Goal: Task Accomplishment & Management: Use online tool/utility

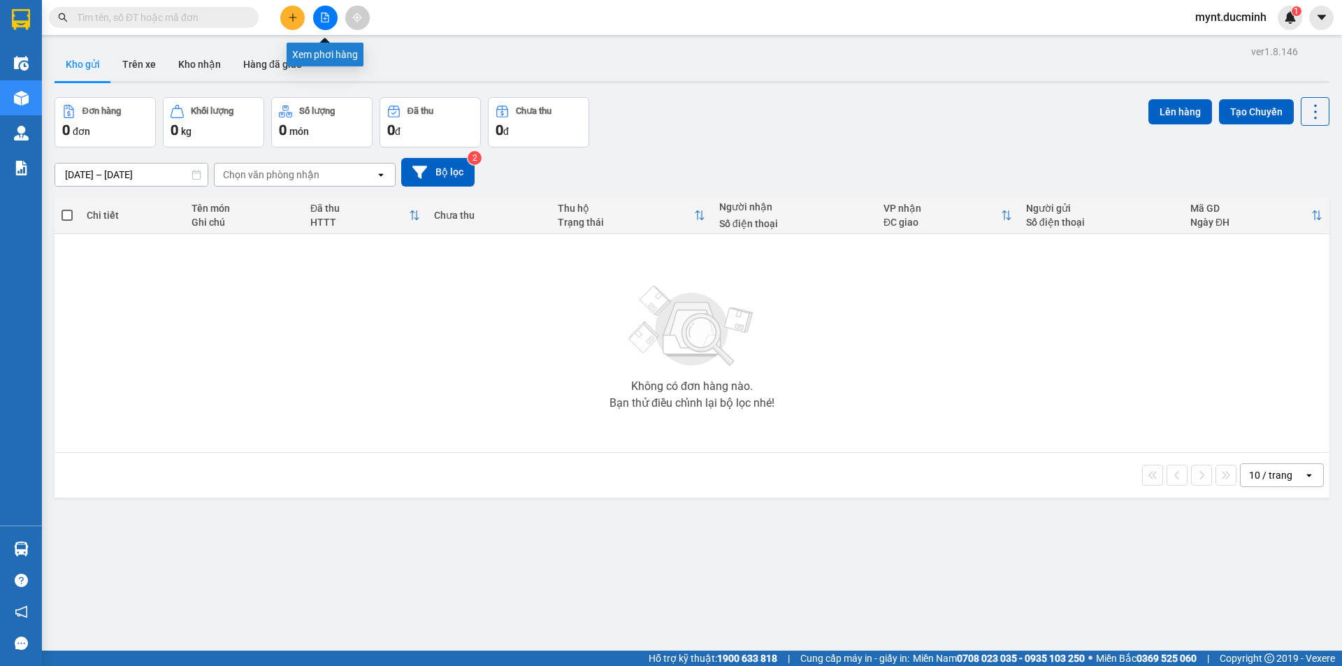
click at [328, 15] on icon "file-add" at bounding box center [325, 18] width 8 height 10
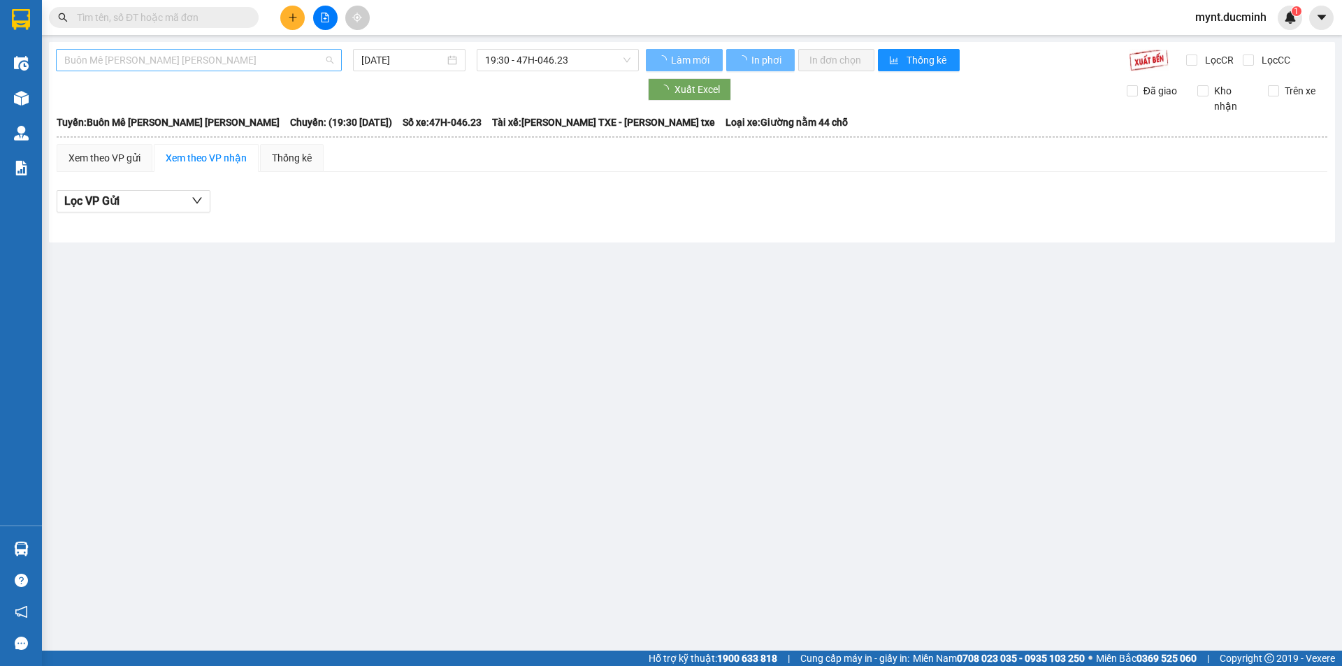
click at [181, 53] on span "Buôn Mê [PERSON_NAME] [PERSON_NAME]" at bounding box center [198, 60] width 269 height 21
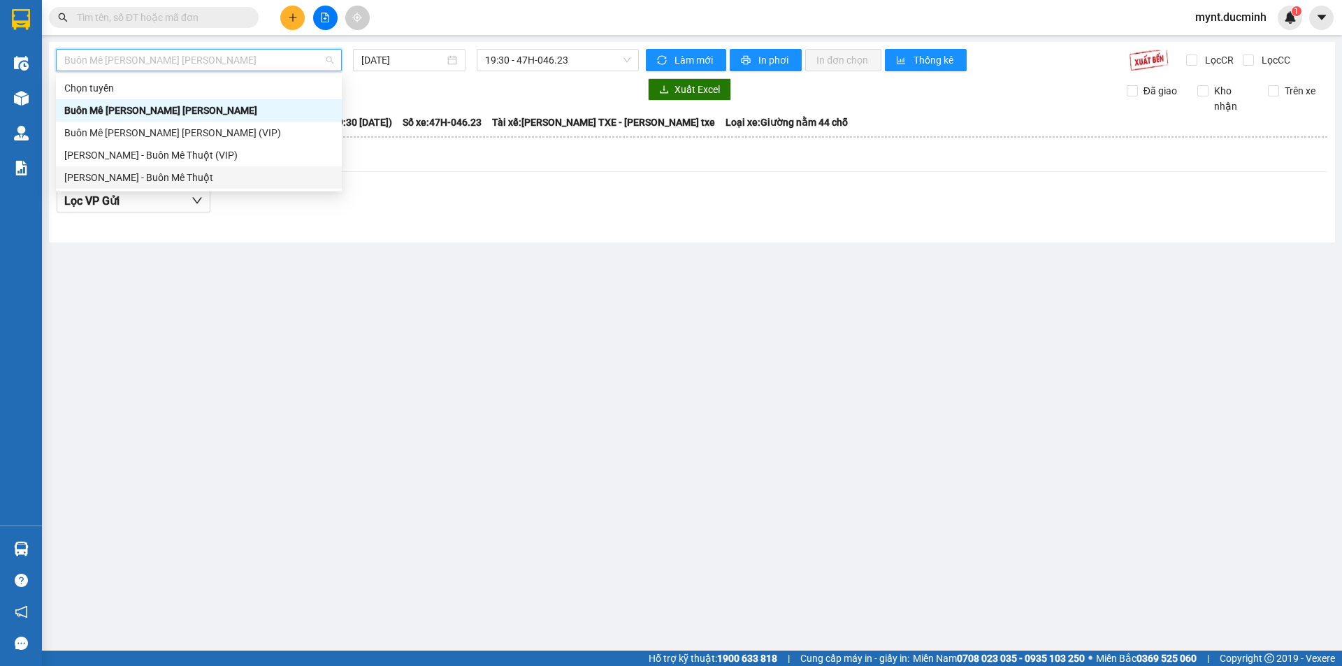
click at [152, 175] on div "[PERSON_NAME] - Buôn Mê Thuột" at bounding box center [198, 177] width 269 height 15
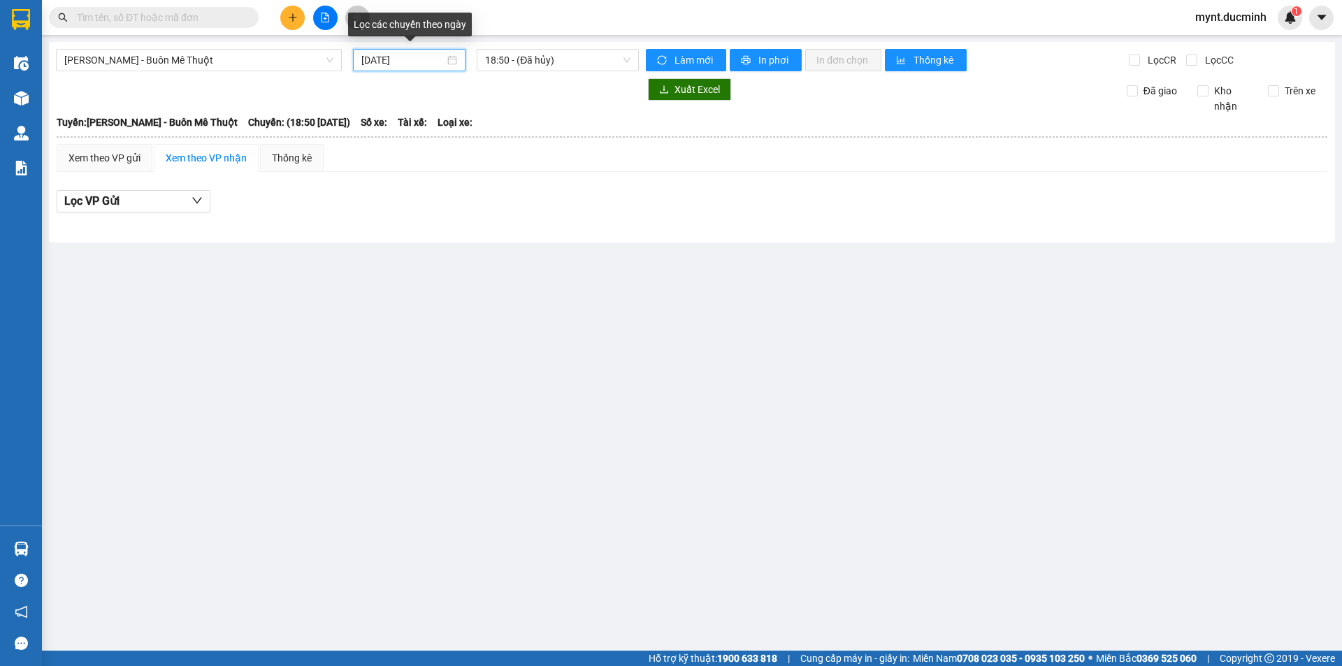
click at [382, 60] on input "[DATE]" at bounding box center [402, 59] width 83 height 15
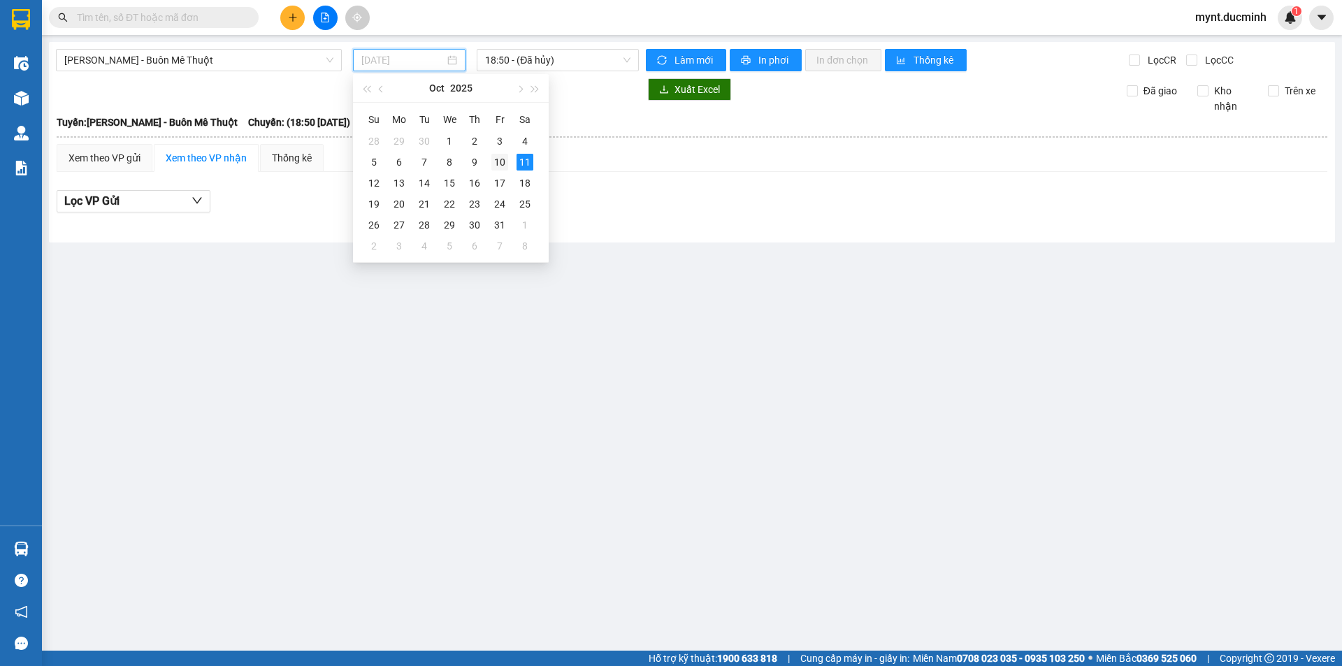
click at [497, 159] on div "10" at bounding box center [499, 162] width 17 height 17
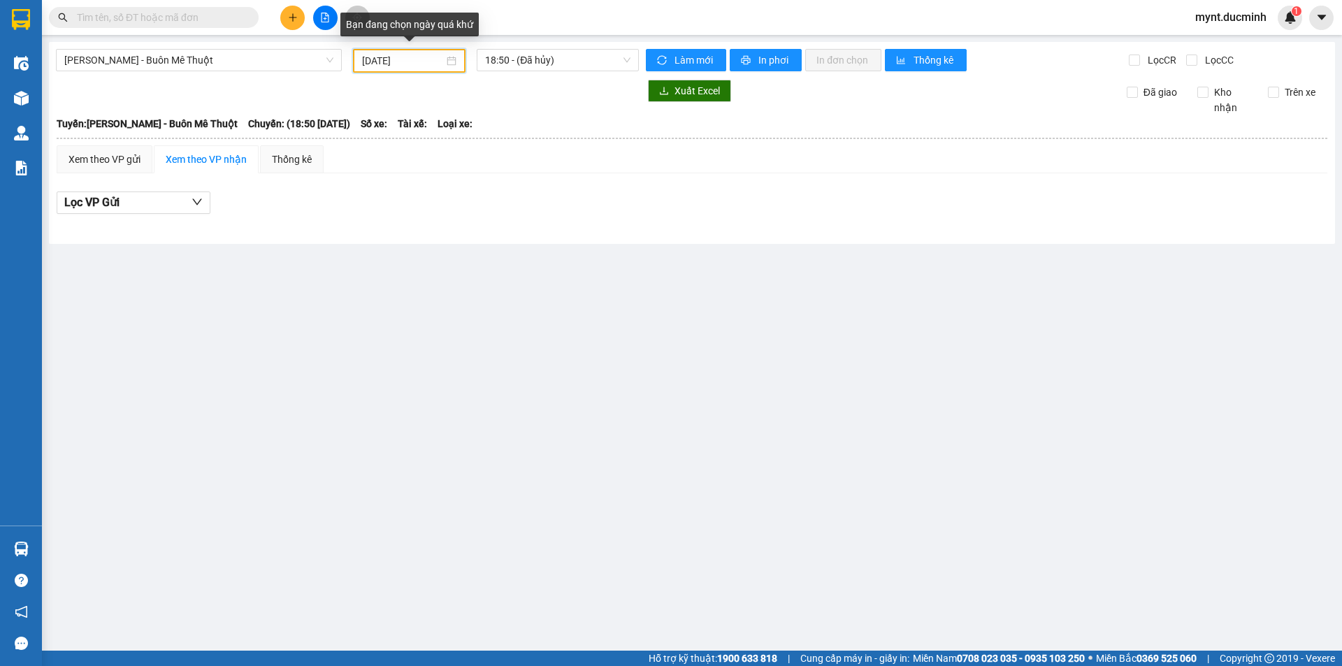
click at [393, 59] on input "[DATE]" at bounding box center [403, 60] width 82 height 15
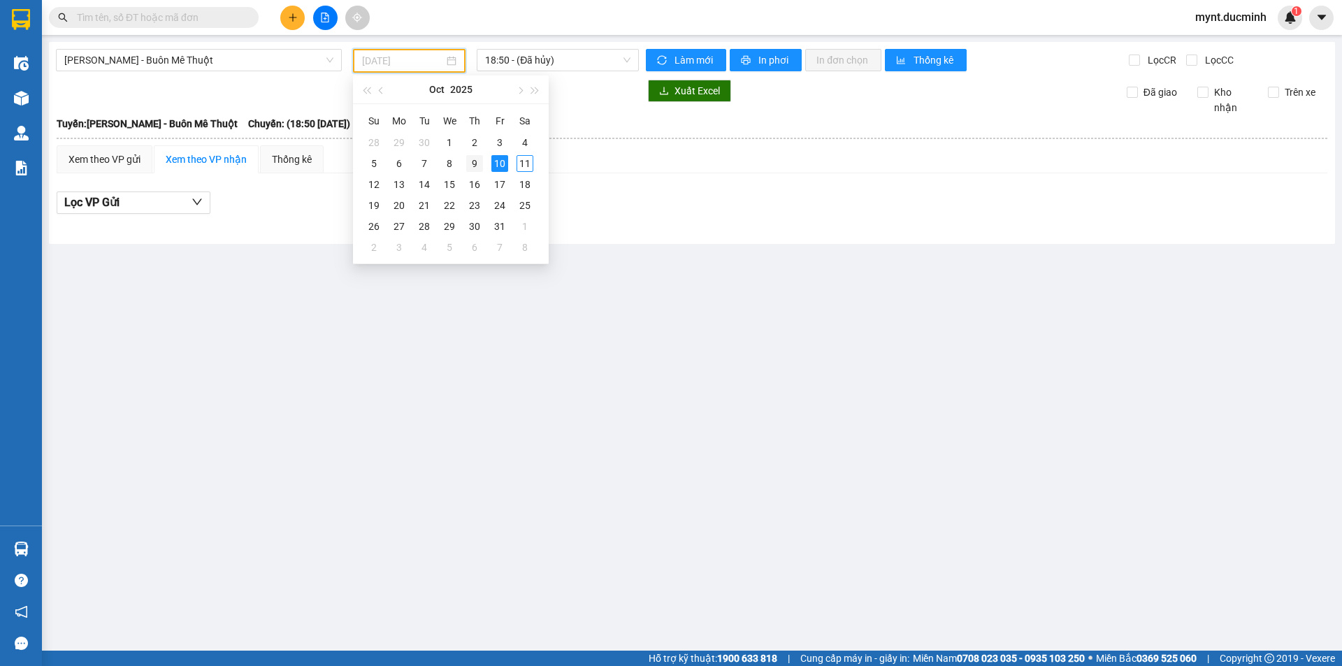
click at [473, 161] on div "9" at bounding box center [474, 163] width 17 height 17
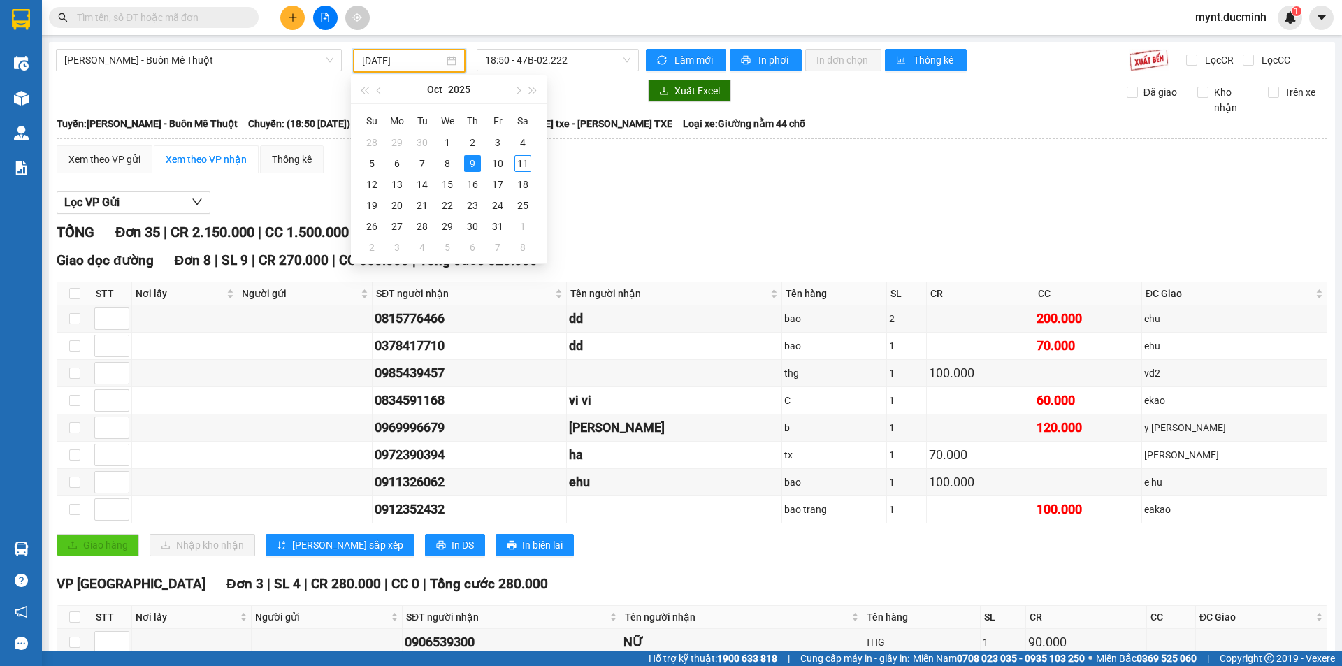
click at [395, 61] on input "[DATE]" at bounding box center [403, 60] width 82 height 15
click at [499, 161] on div "10" at bounding box center [497, 163] width 17 height 17
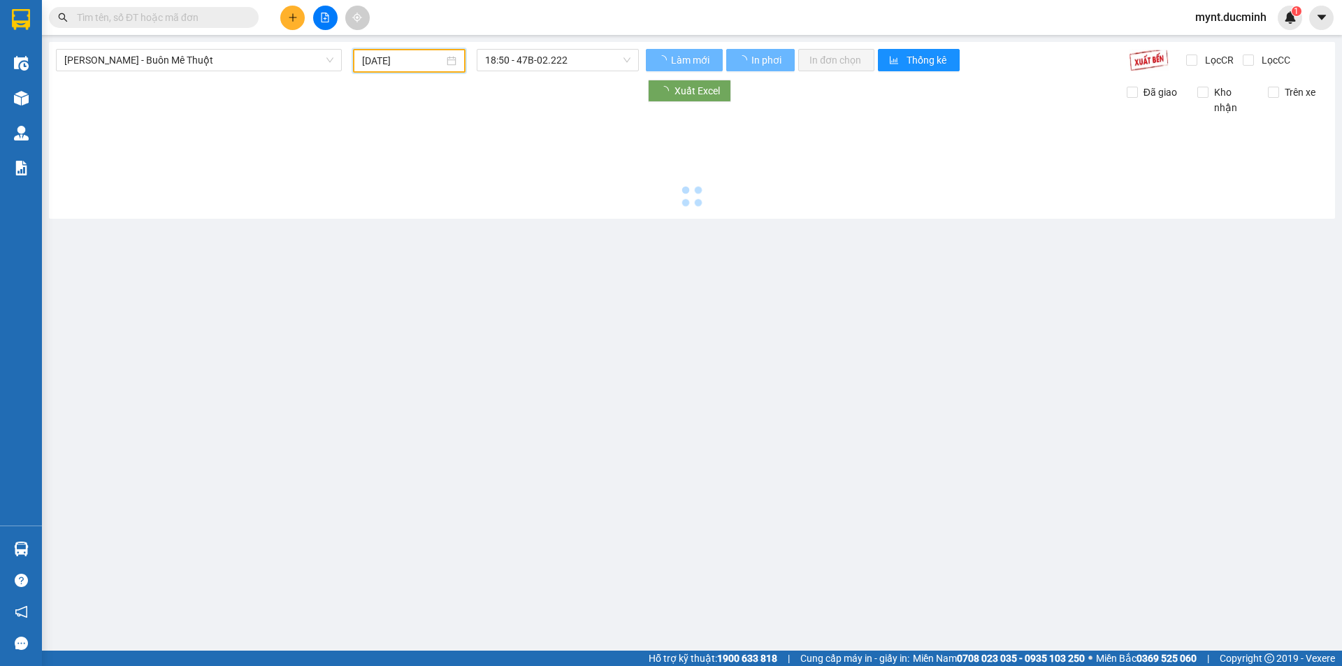
type input "[DATE]"
